Goal: Information Seeking & Learning: Learn about a topic

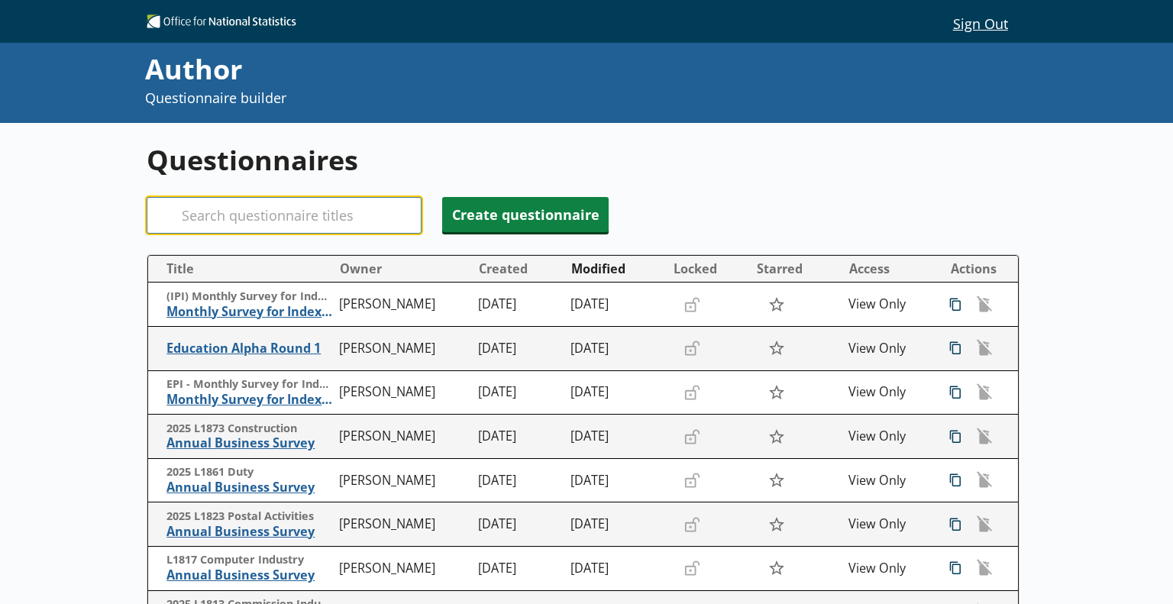
click at [268, 218] on input "Search" at bounding box center [284, 215] width 275 height 37
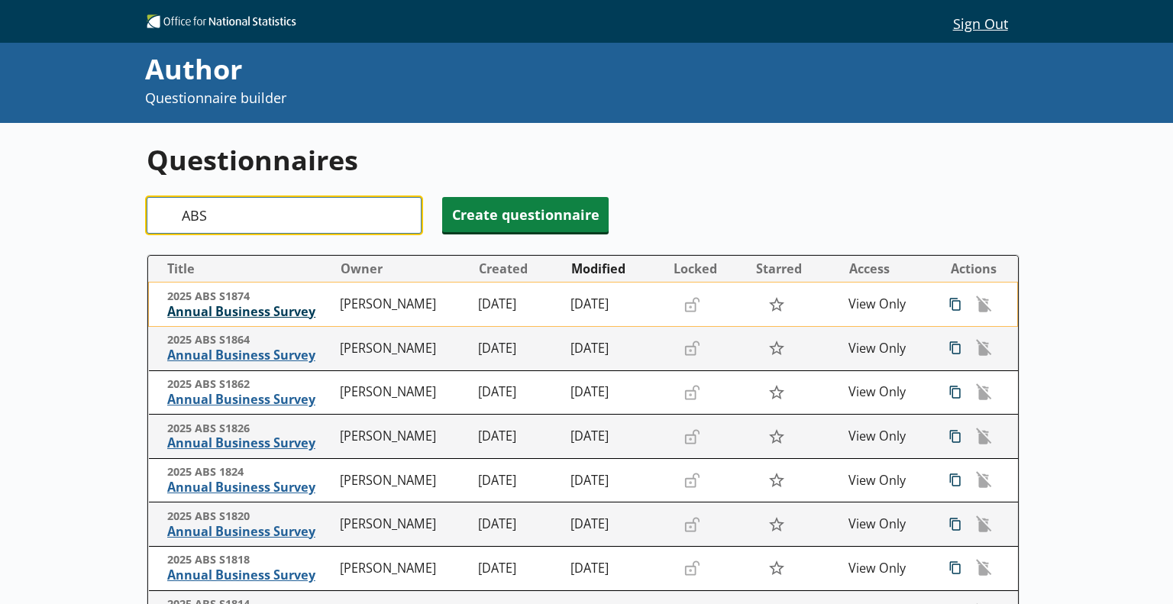
type input "ABS"
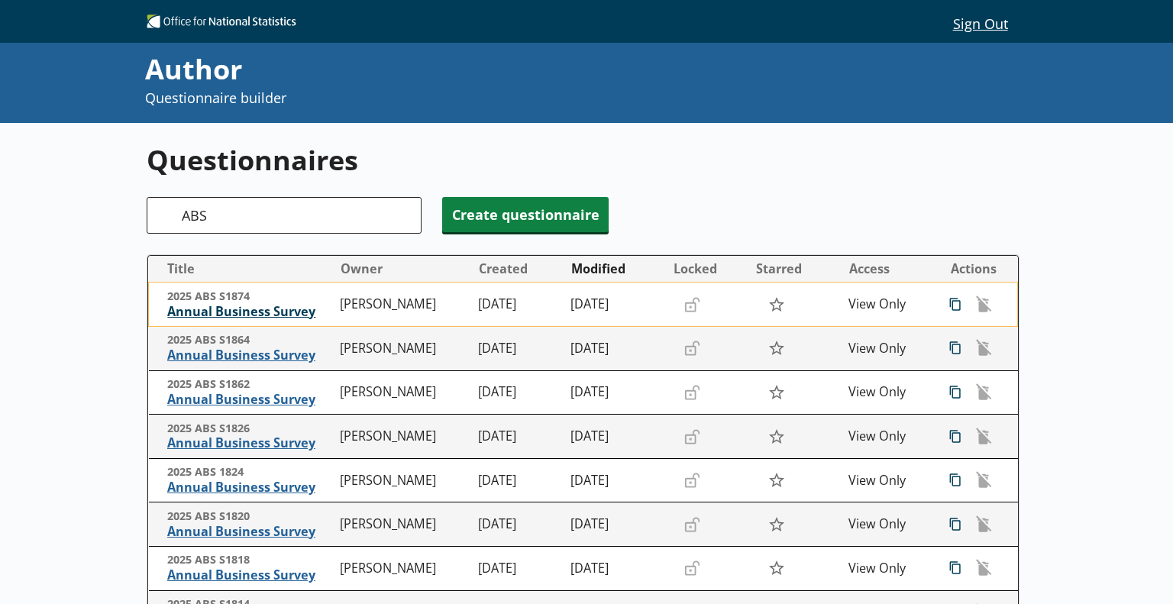
click at [263, 315] on span "Annual Business Survey" at bounding box center [249, 312] width 165 height 16
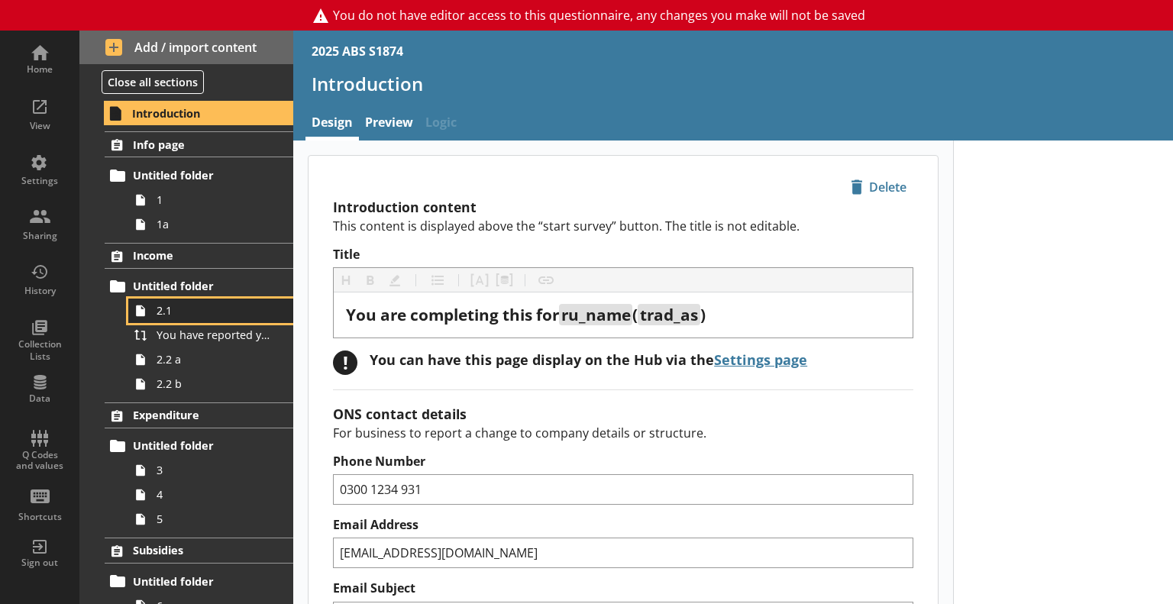
click at [170, 318] on link "2.1" at bounding box center [210, 311] width 165 height 24
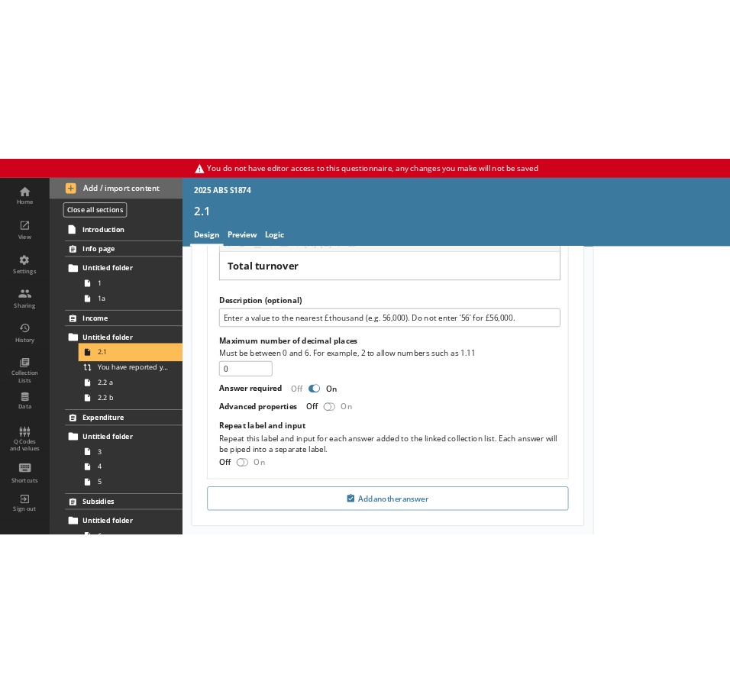
scroll to position [2808, 0]
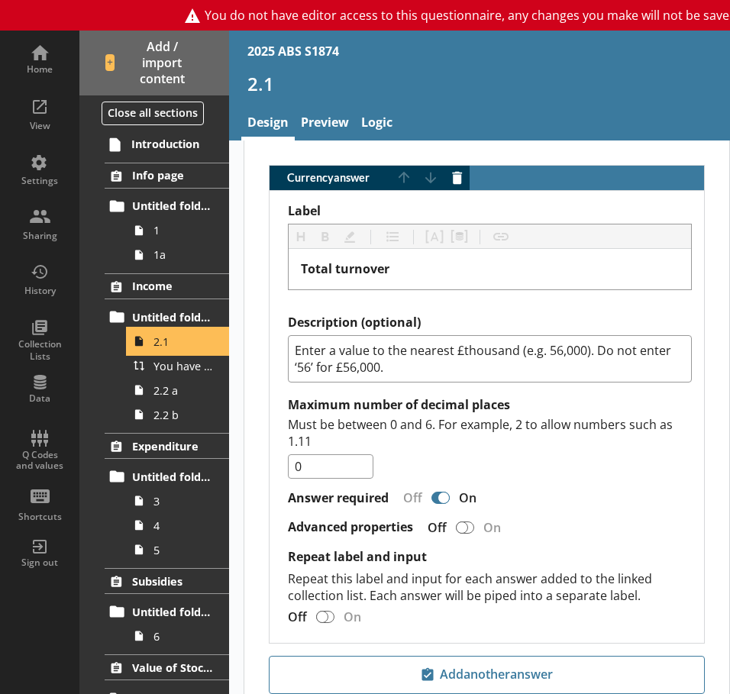
type textarea "x"
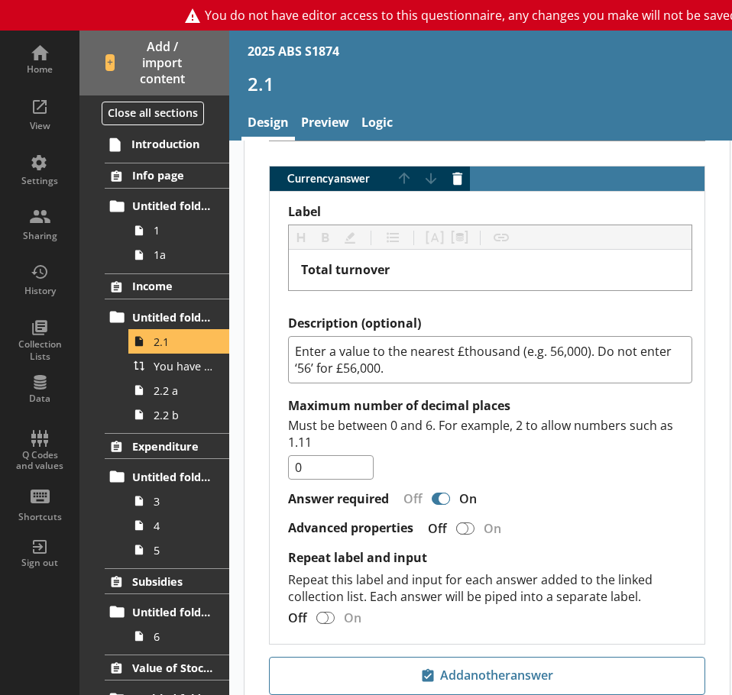
click at [463, 78] on h1 "2.1" at bounding box center [572, 84] width 651 height 24
